Goal: Information Seeking & Learning: Find contact information

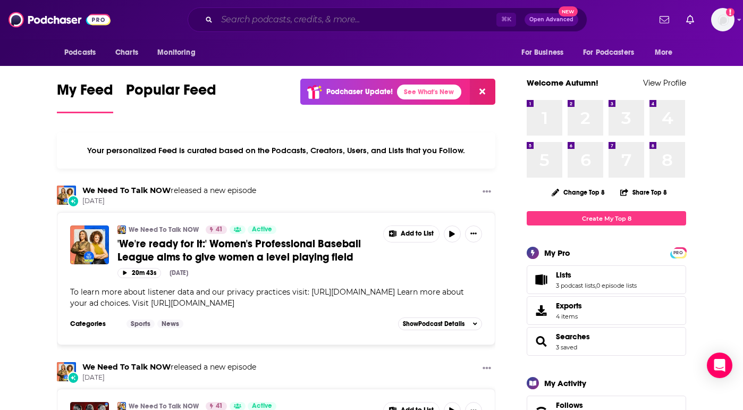
click at [366, 20] on input "Search podcasts, credits, & more..." at bounding box center [357, 19] width 280 height 17
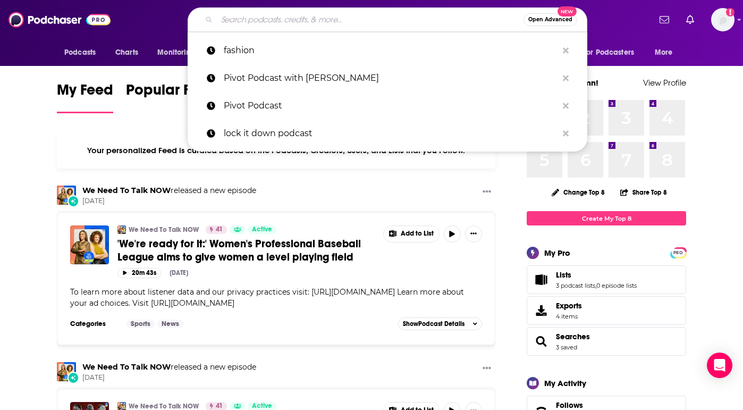
paste input "Fortune’s Leadership Next"
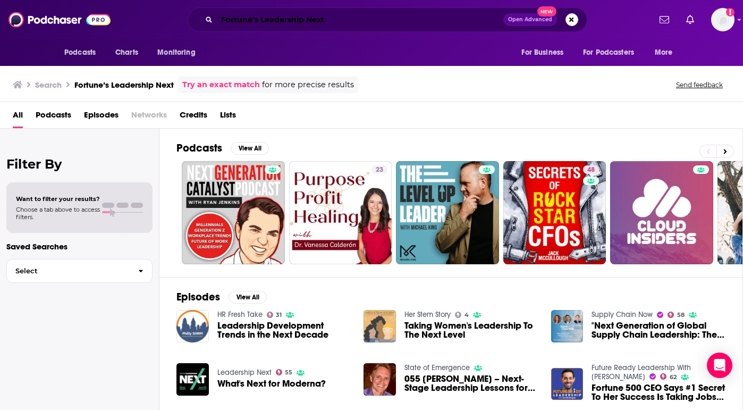
click at [352, 23] on input "Fortune’s Leadership Next" at bounding box center [360, 19] width 286 height 17
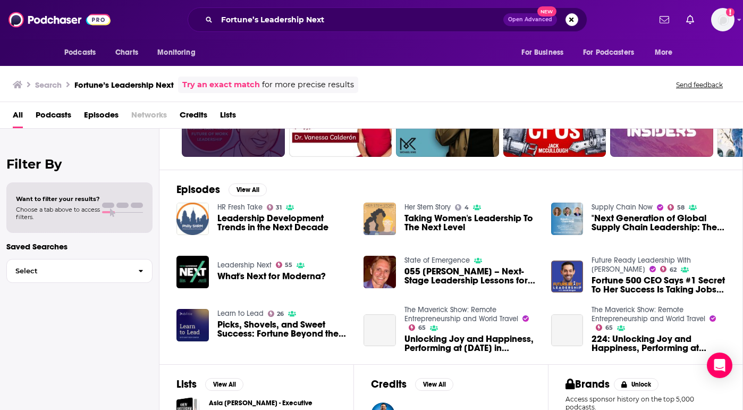
scroll to position [113, 0]
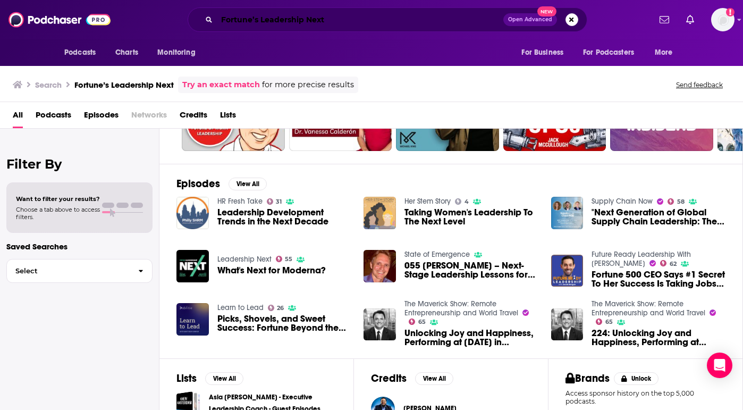
click at [277, 23] on input "Fortune’s Leadership Next" at bounding box center [360, 19] width 286 height 17
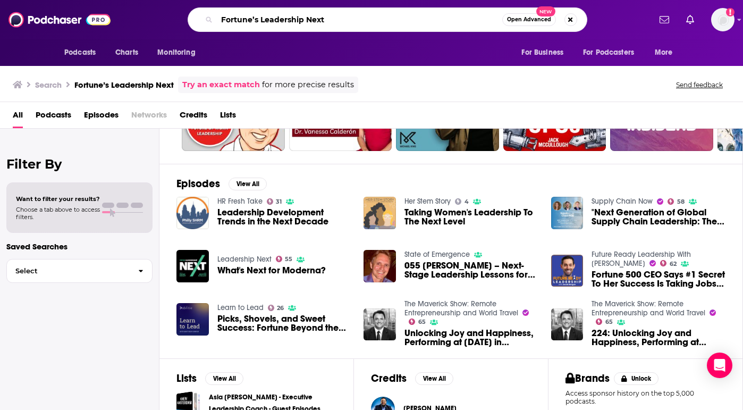
click at [277, 23] on input "Fortune’s Leadership Next" at bounding box center [359, 19] width 285 height 17
paste input "Bloomberg Talks"
type input "Bloomberg Talks"
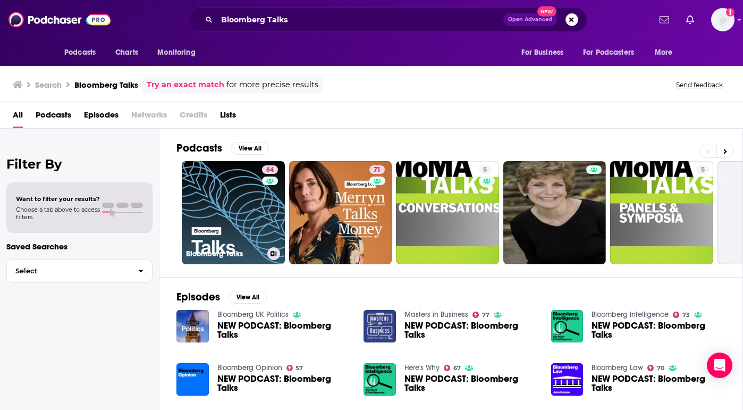
click at [244, 244] on link "64 Bloomberg Talks" at bounding box center [233, 212] width 103 height 103
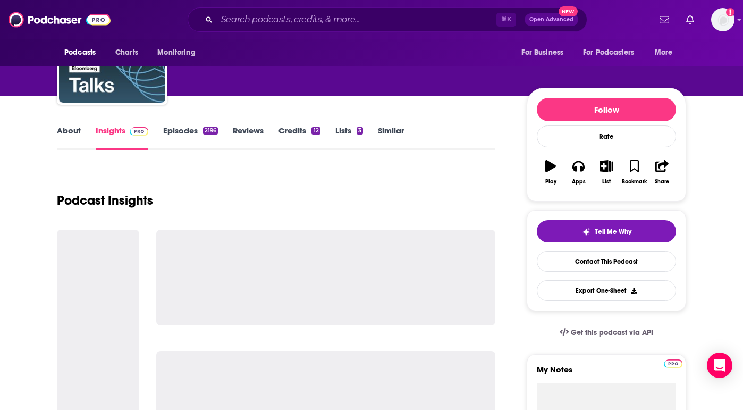
scroll to position [106, 0]
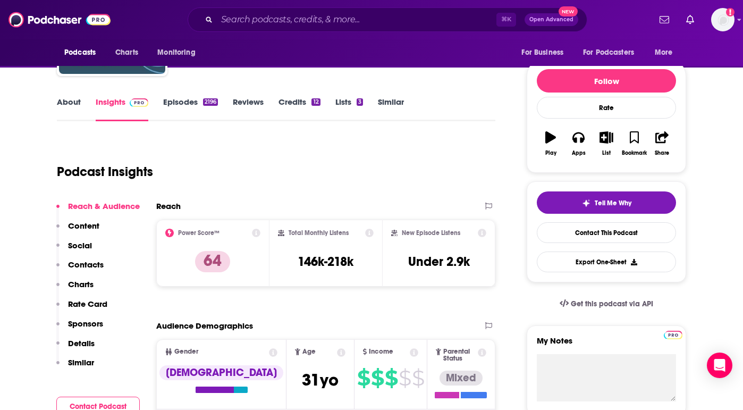
click at [90, 267] on p "Contacts" at bounding box center [86, 264] width 36 height 10
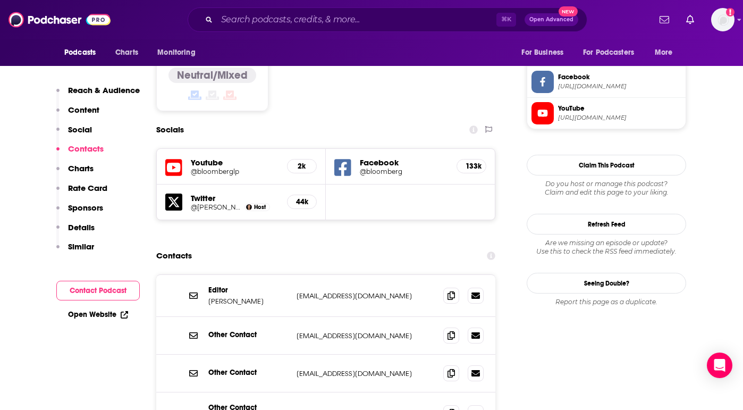
scroll to position [913, 0]
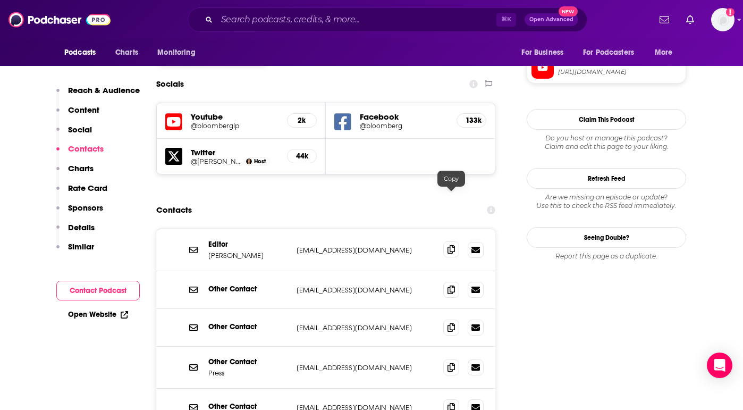
click at [446, 241] on span at bounding box center [451, 249] width 16 height 16
click at [479, 323] on icon at bounding box center [475, 327] width 9 height 9
click at [449, 323] on icon at bounding box center [451, 327] width 7 height 9
click at [448, 285] on icon at bounding box center [451, 289] width 7 height 9
click at [217, 27] on input "Search podcasts, credits, & more..." at bounding box center [357, 19] width 280 height 17
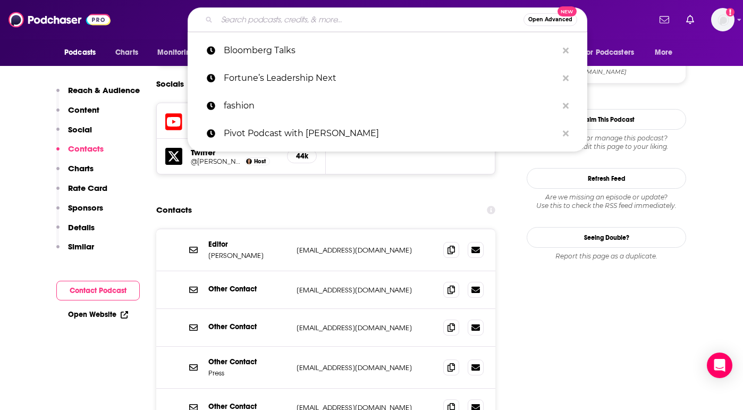
paste input "HBR On Leadership"
type input "HBR On Leadership"
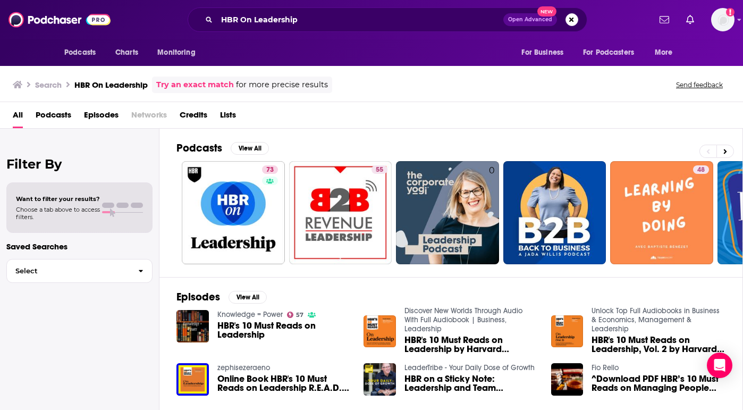
click at [245, 327] on span "HBR's 10 Must Reads on Leadership" at bounding box center [284, 330] width 134 height 18
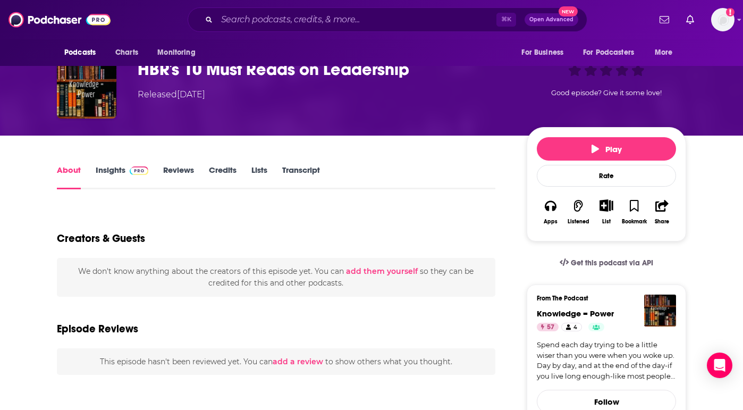
scroll to position [33, 0]
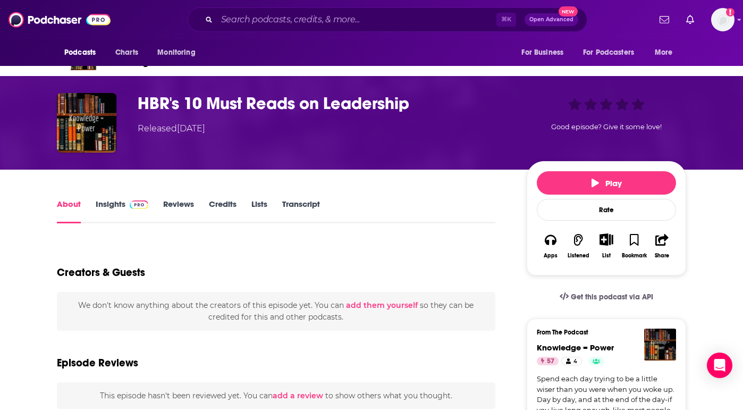
click at [216, 198] on div "About Insights Reviews Credits Lists Transcript" at bounding box center [276, 210] width 438 height 26
click at [109, 214] on link "Insights" at bounding box center [122, 211] width 53 height 24
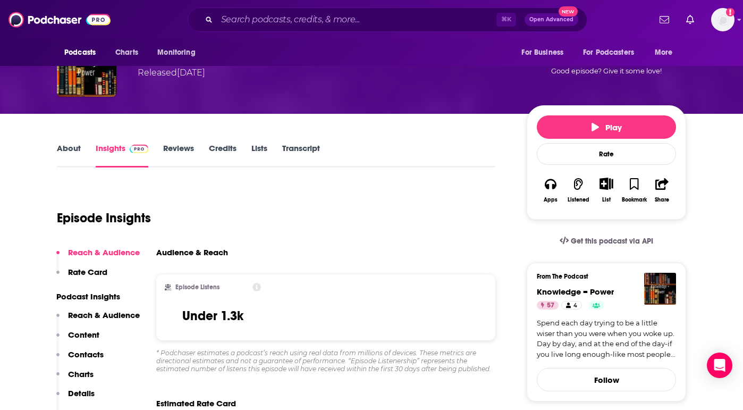
scroll to position [145, 0]
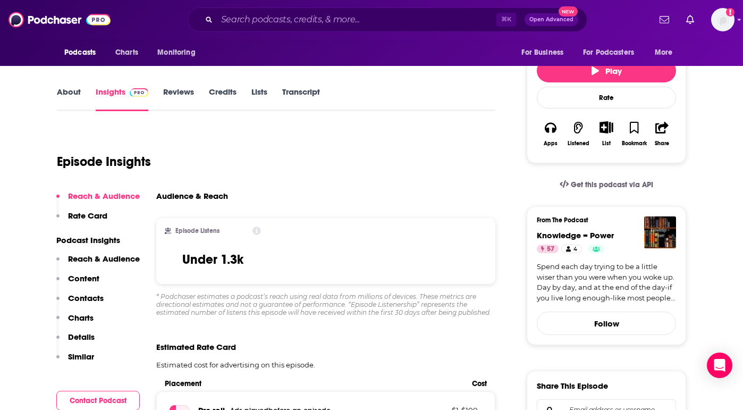
click at [83, 294] on p "Contacts" at bounding box center [86, 298] width 36 height 10
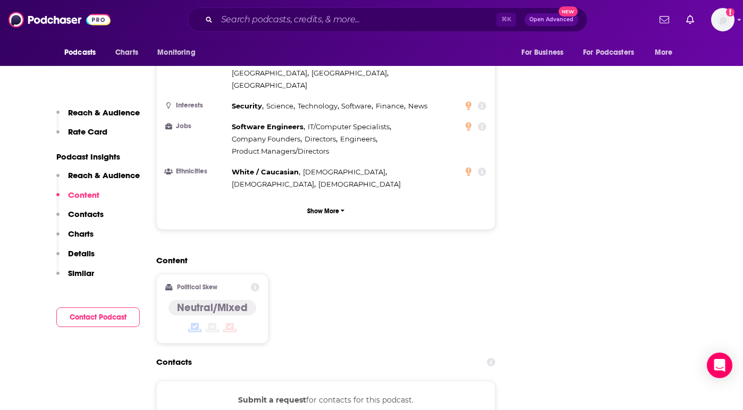
scroll to position [957, 0]
